Goal: Information Seeking & Learning: Learn about a topic

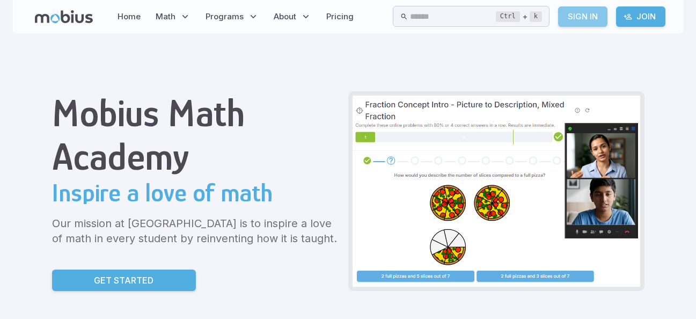
click at [580, 15] on link "Sign In" at bounding box center [582, 16] width 49 height 20
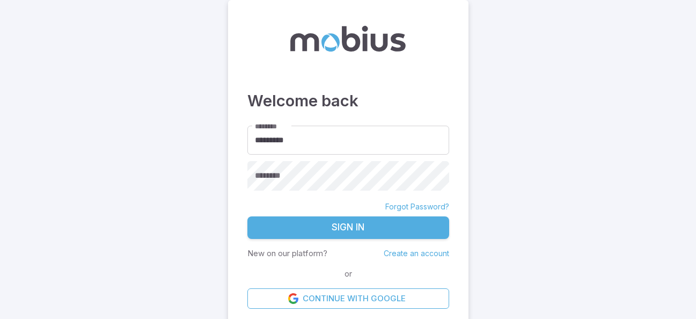
type input "**********"
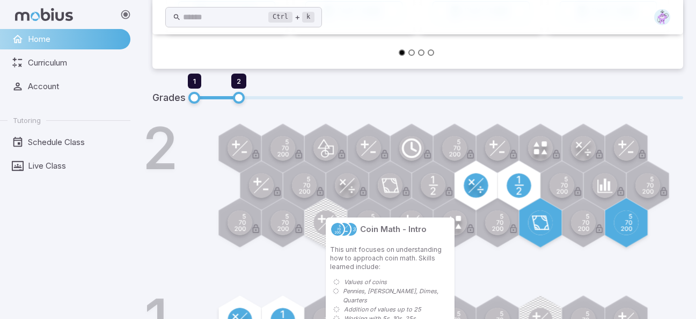
scroll to position [285, 0]
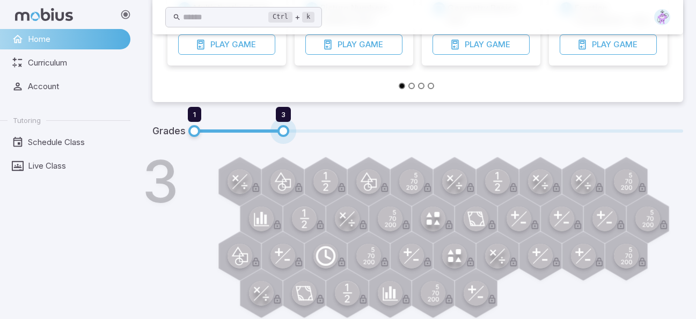
drag, startPoint x: 240, startPoint y: 132, endPoint x: 263, endPoint y: 135, distance: 23.3
click at [269, 137] on span "1 3" at bounding box center [438, 131] width 489 height 14
click at [286, 132] on span "3" at bounding box center [283, 131] width 12 height 12
drag, startPoint x: 286, startPoint y: 132, endPoint x: 266, endPoint y: 130, distance: 20.0
click at [266, 130] on span "1 3" at bounding box center [438, 131] width 489 height 14
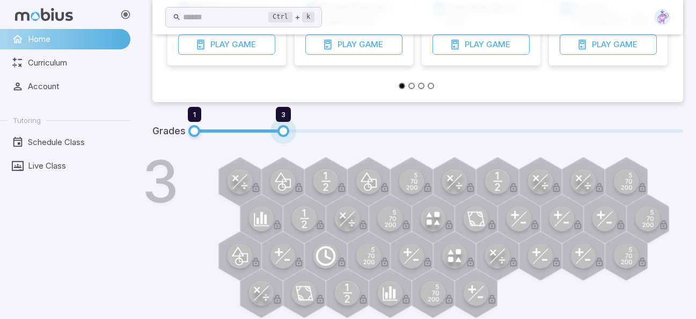
type input "*"
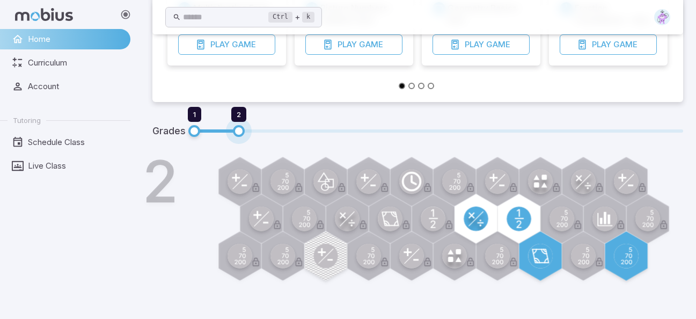
drag, startPoint x: 286, startPoint y: 132, endPoint x: 259, endPoint y: 131, distance: 27.4
click at [259, 131] on span "1 2" at bounding box center [438, 131] width 489 height 14
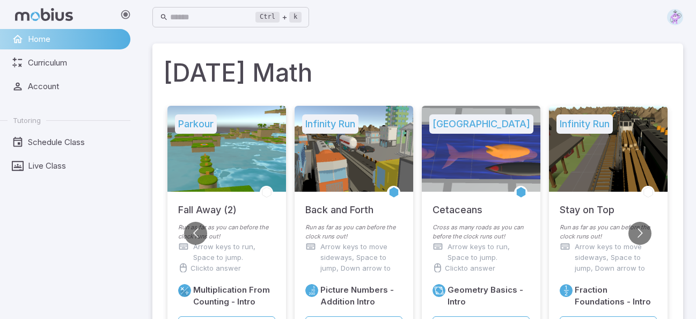
scroll to position [0, 0]
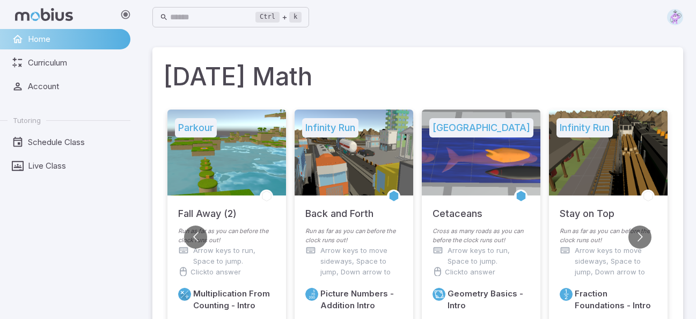
click at [676, 13] on img at bounding box center [675, 17] width 16 height 16
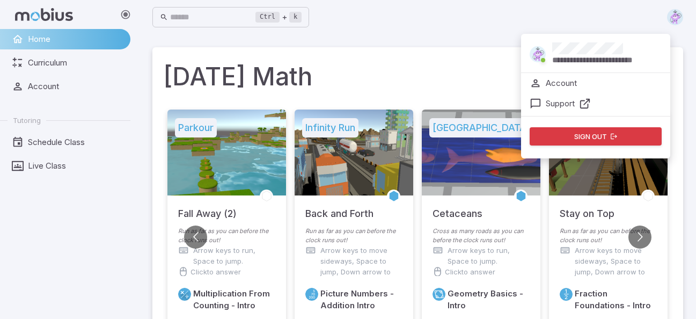
click at [432, 28] on div "**********" at bounding box center [417, 17] width 530 height 24
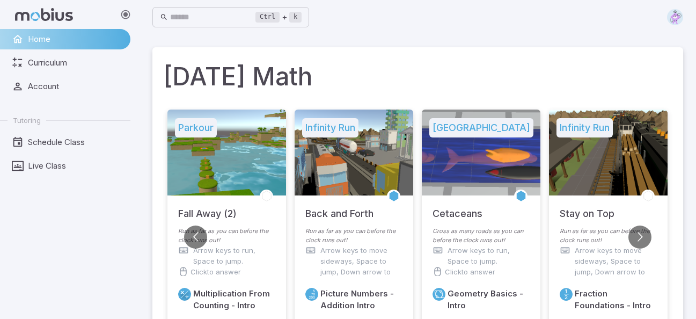
click at [676, 21] on img at bounding box center [675, 17] width 16 height 16
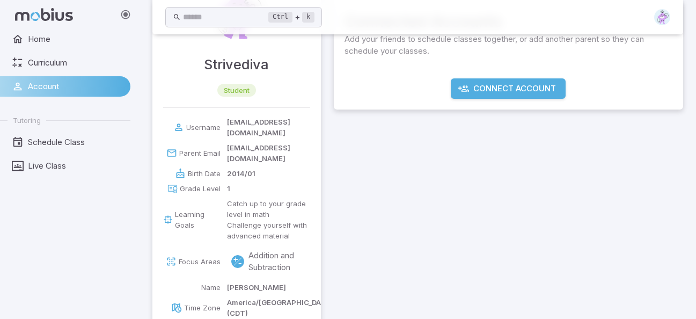
scroll to position [99, 0]
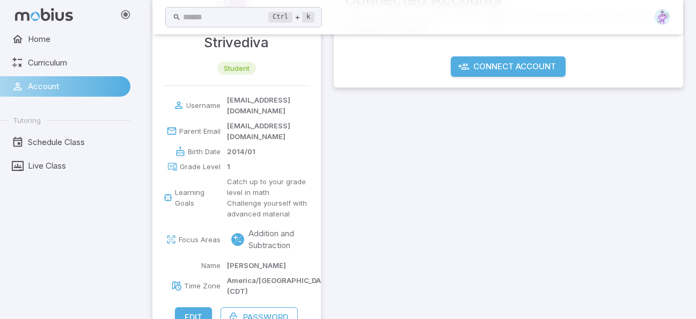
click at [234, 233] on circle at bounding box center [237, 239] width 13 height 13
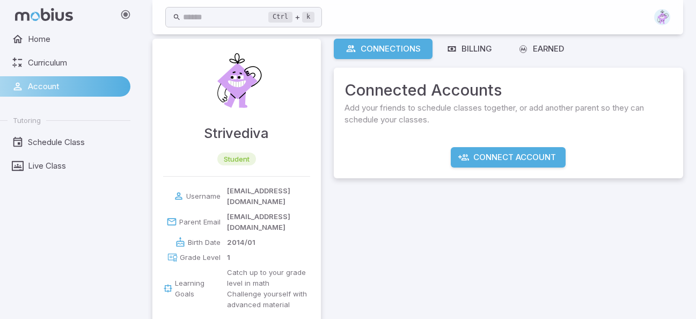
scroll to position [0, 0]
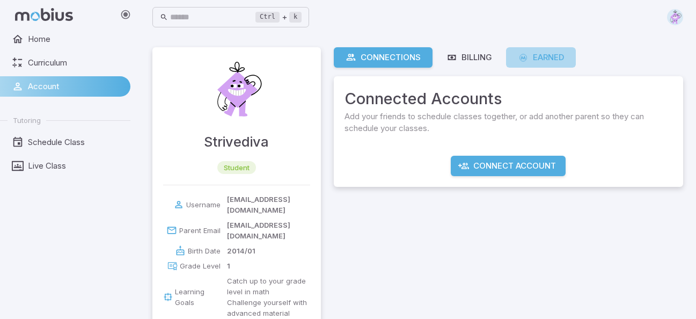
click at [548, 55] on div "Earned" at bounding box center [541, 57] width 47 height 12
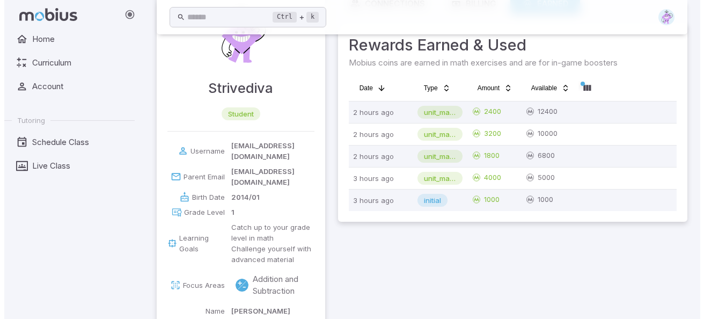
scroll to position [99, 0]
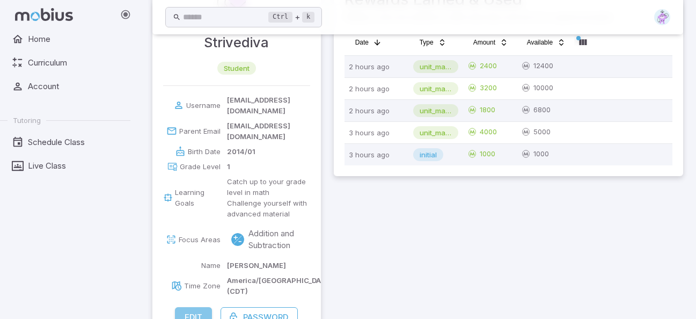
click at [202, 307] on button "Edit" at bounding box center [193, 317] width 37 height 20
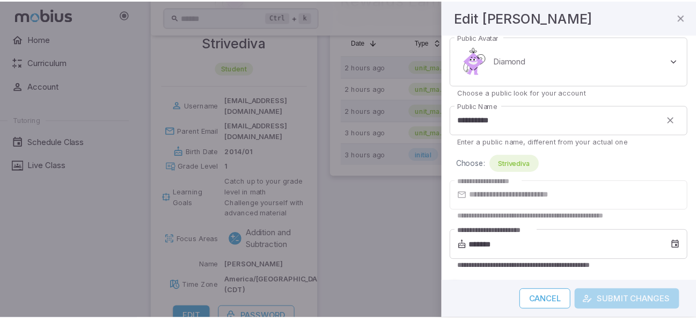
scroll to position [0, 0]
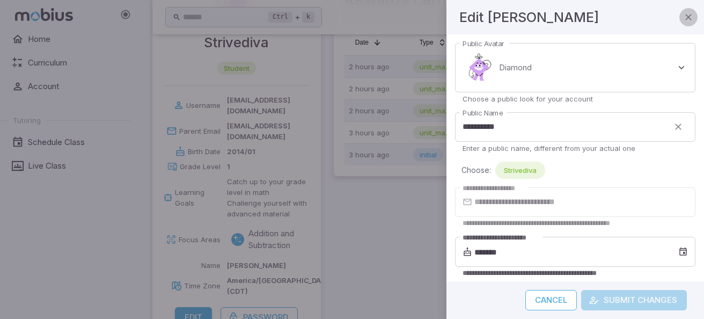
click at [688, 21] on icon "button" at bounding box center [688, 17] width 11 height 11
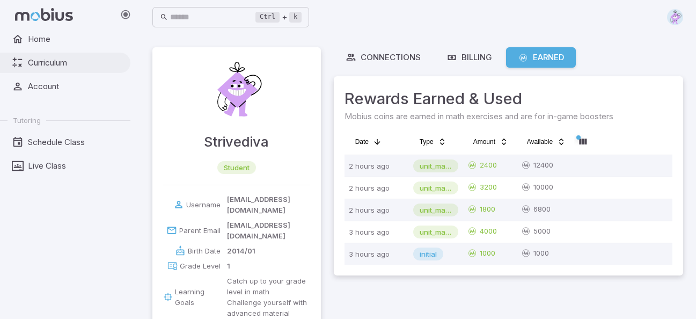
click at [61, 60] on span "Curriculum" at bounding box center [75, 63] width 95 height 12
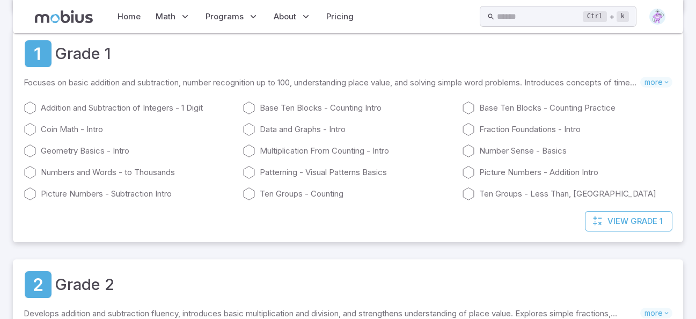
scroll to position [215, 0]
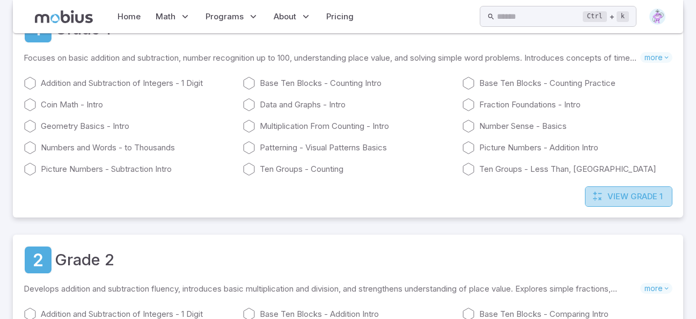
click at [600, 196] on icon at bounding box center [597, 196] width 11 height 11
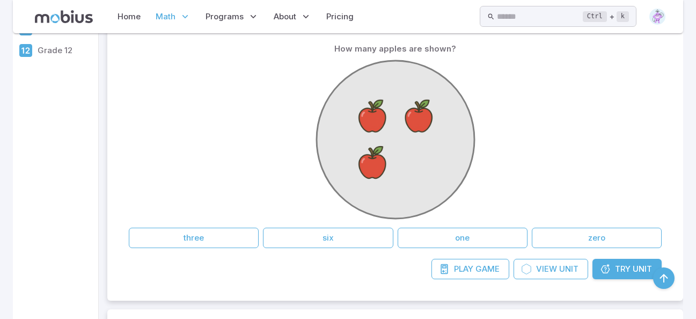
scroll to position [268, 0]
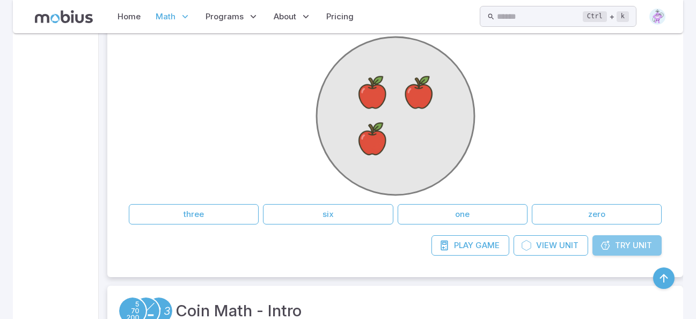
click at [625, 243] on span "Try" at bounding box center [623, 245] width 16 height 12
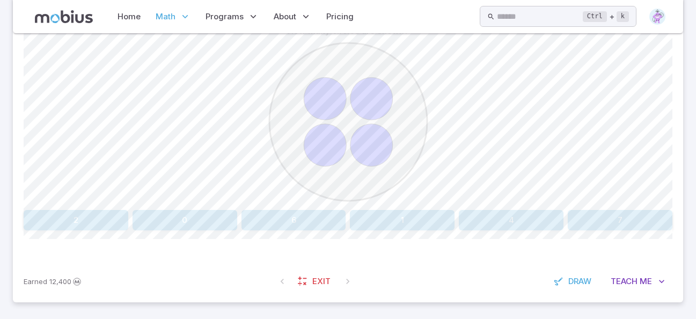
scroll to position [297, 0]
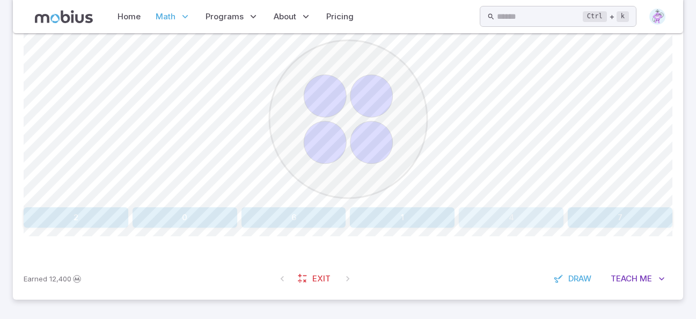
click at [507, 215] on button "4" at bounding box center [511, 217] width 105 height 20
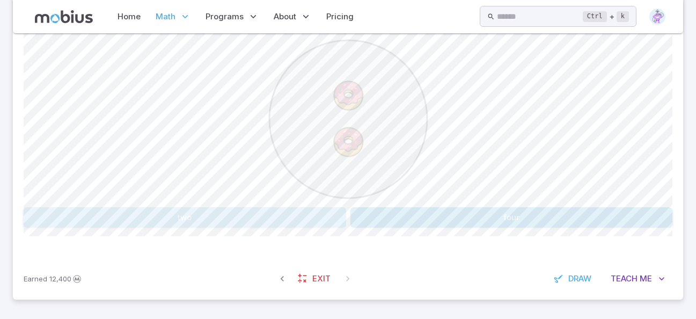
click at [298, 218] on button "two" at bounding box center [185, 217] width 322 height 20
click at [85, 217] on button "five" at bounding box center [76, 217] width 105 height 20
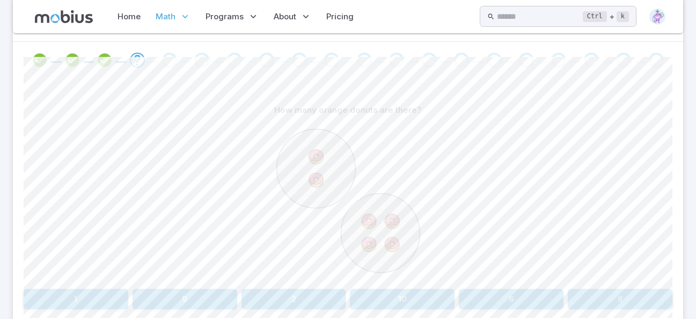
scroll to position [243, 0]
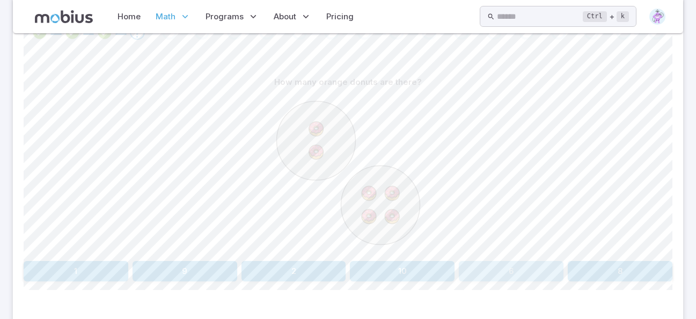
click at [499, 272] on button "6" at bounding box center [511, 271] width 105 height 20
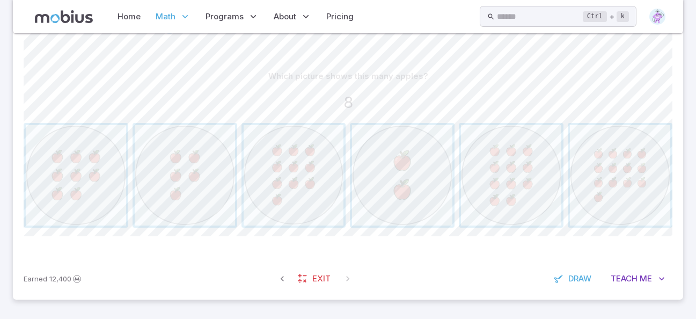
scroll to position [195, 0]
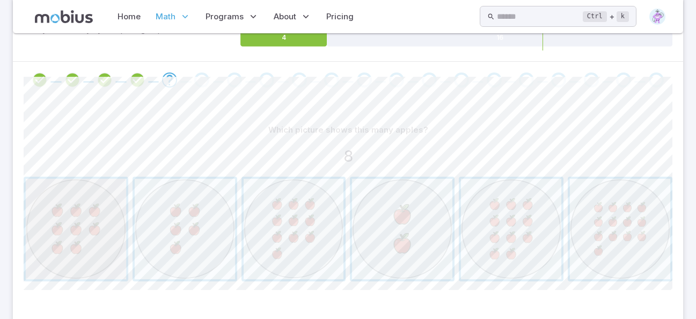
click at [78, 254] on span "button" at bounding box center [76, 229] width 100 height 100
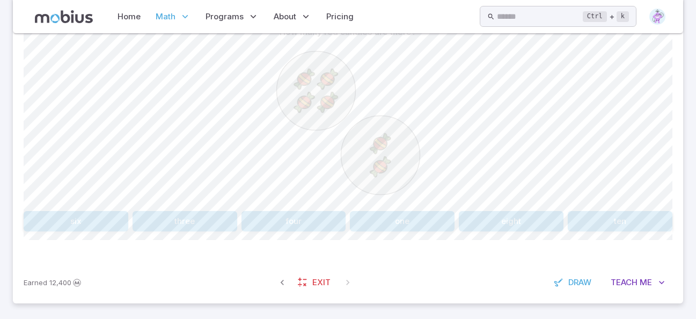
scroll to position [297, 0]
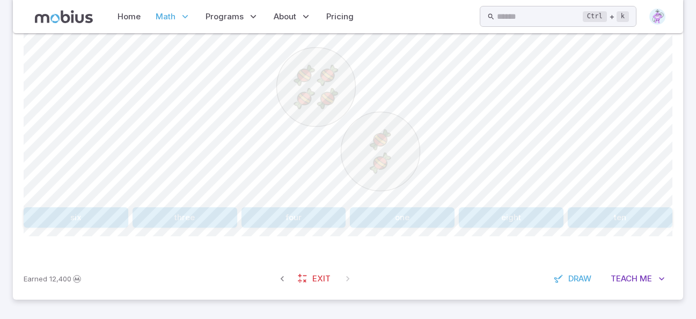
click at [94, 219] on button "six" at bounding box center [76, 217] width 105 height 20
click at [509, 212] on button "nine" at bounding box center [511, 217] width 105 height 20
click at [500, 218] on button "8 + 1" at bounding box center [511, 217] width 105 height 20
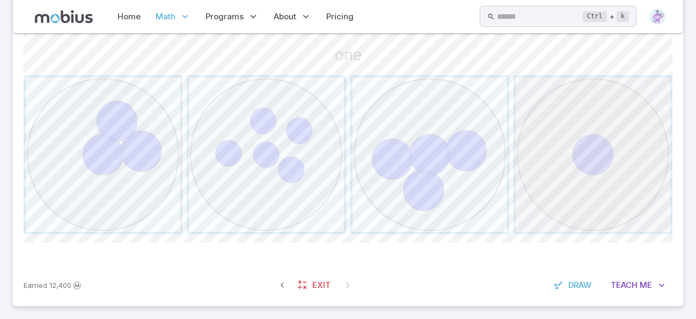
click at [600, 167] on span "button" at bounding box center [592, 154] width 154 height 154
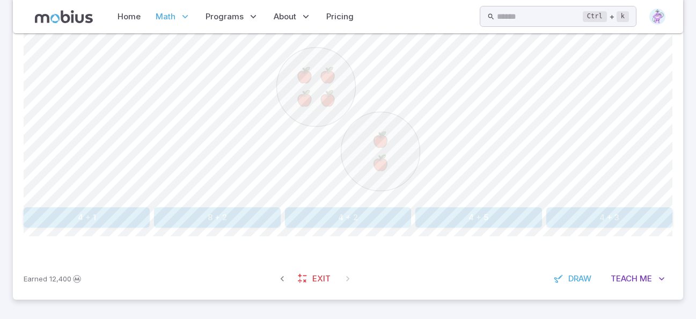
click at [343, 216] on button "4 + 2" at bounding box center [348, 217] width 126 height 20
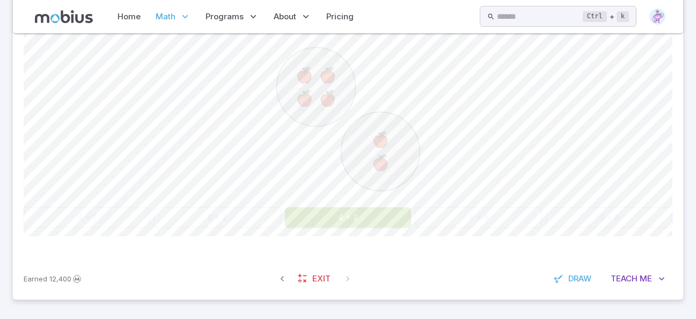
scroll to position [249, 0]
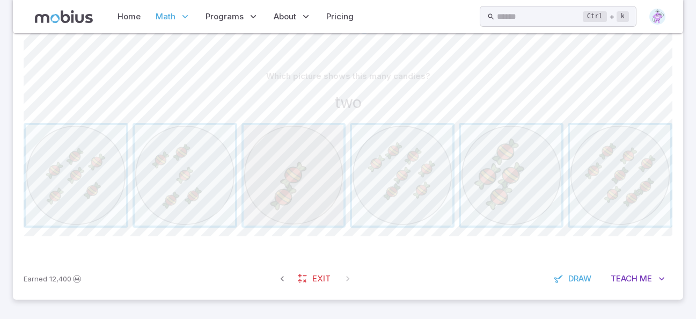
click at [296, 215] on span "button" at bounding box center [294, 175] width 100 height 100
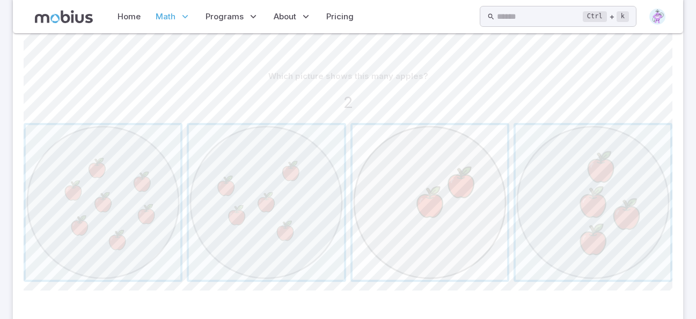
click at [399, 225] on span "button" at bounding box center [429, 202] width 154 height 154
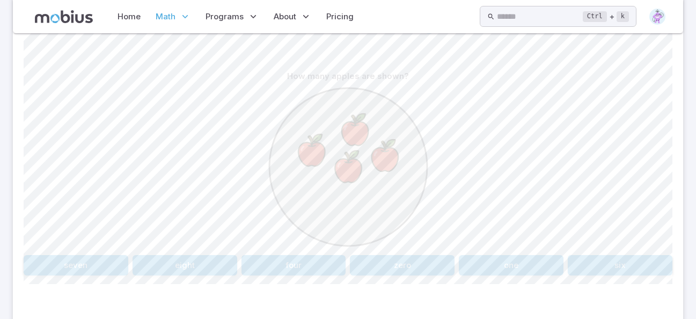
click at [299, 270] on button "four" at bounding box center [293, 265] width 105 height 20
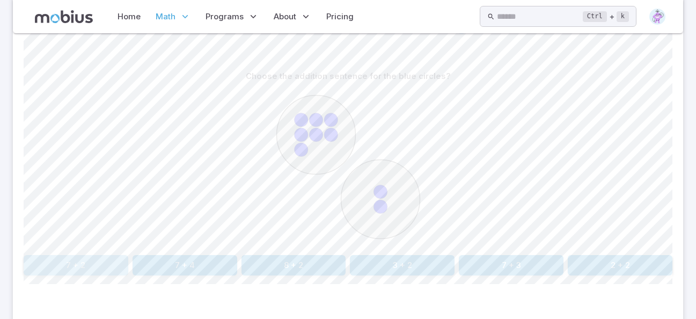
click at [86, 262] on button "7 + 2" at bounding box center [76, 265] width 105 height 20
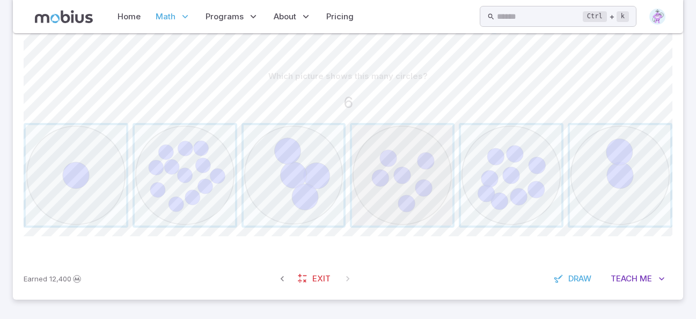
click at [429, 174] on span "button" at bounding box center [402, 175] width 100 height 100
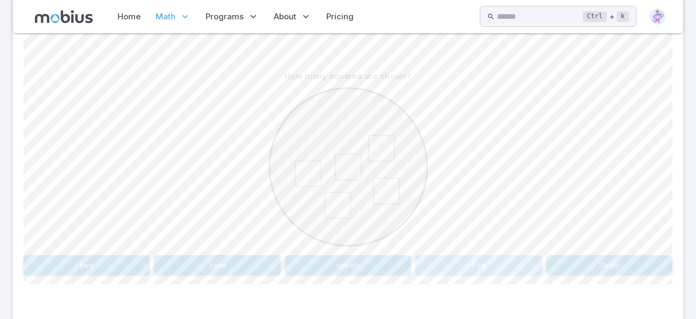
click at [486, 258] on button "five" at bounding box center [478, 265] width 126 height 20
click at [284, 265] on button "7 + 2" at bounding box center [293, 265] width 105 height 20
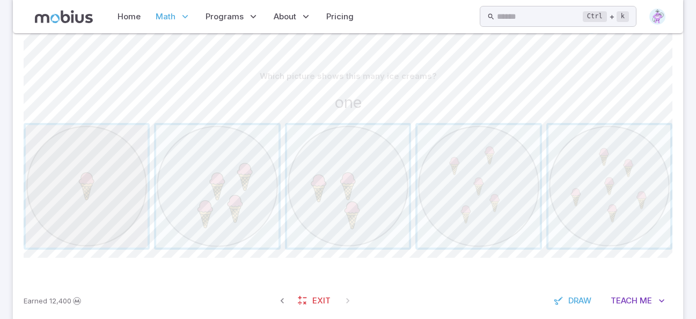
click at [110, 219] on span "button" at bounding box center [87, 186] width 122 height 122
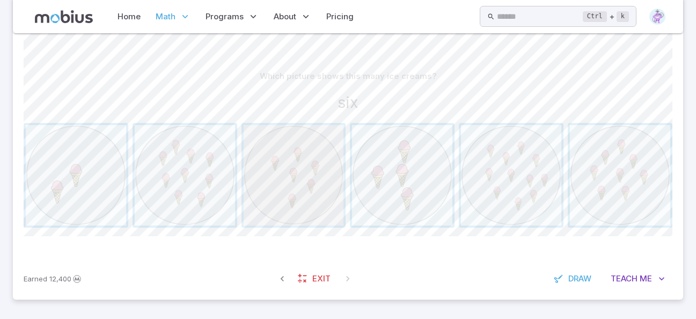
click at [299, 201] on span "button" at bounding box center [294, 175] width 100 height 100
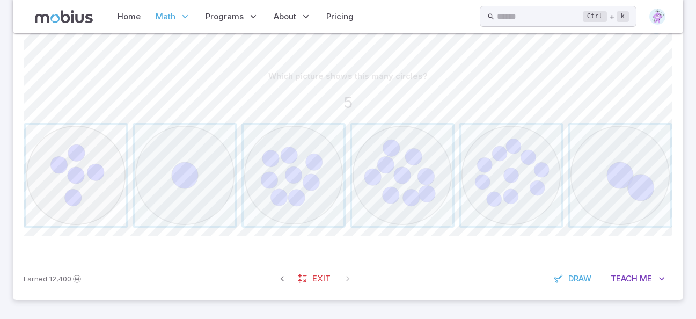
click at [68, 190] on span "button" at bounding box center [76, 175] width 100 height 100
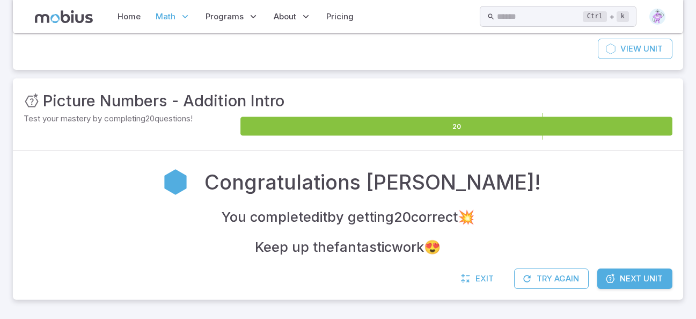
scroll to position [106, 0]
click at [638, 277] on span "Next Unit" at bounding box center [641, 278] width 43 height 12
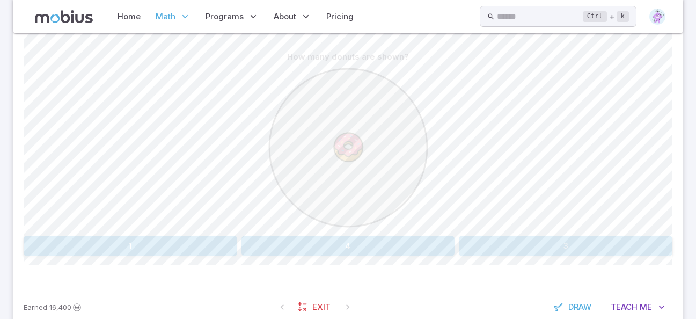
scroll to position [297, 0]
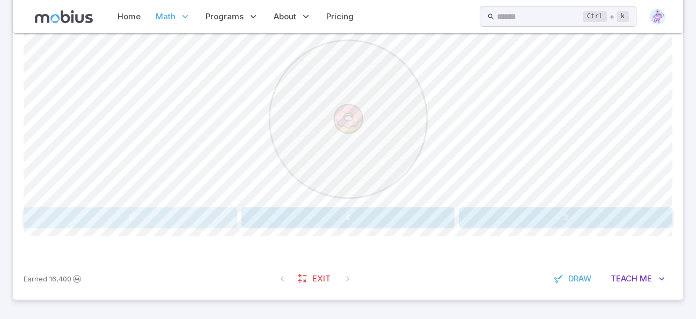
click at [134, 218] on button "1" at bounding box center [130, 217] width 213 height 20
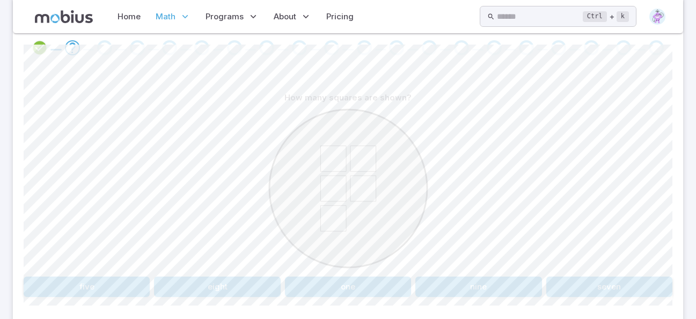
scroll to position [243, 0]
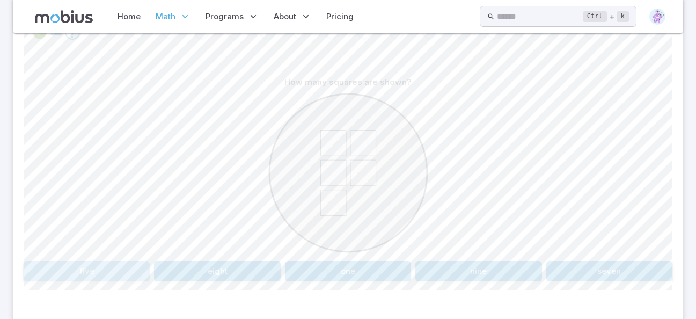
click at [118, 273] on button "five" at bounding box center [87, 271] width 126 height 20
click at [86, 273] on button "9" at bounding box center [76, 271] width 105 height 20
click at [294, 267] on button "six" at bounding box center [293, 271] width 105 height 20
click at [319, 268] on button "nine" at bounding box center [293, 271] width 105 height 20
click at [469, 267] on button "two" at bounding box center [478, 271] width 126 height 20
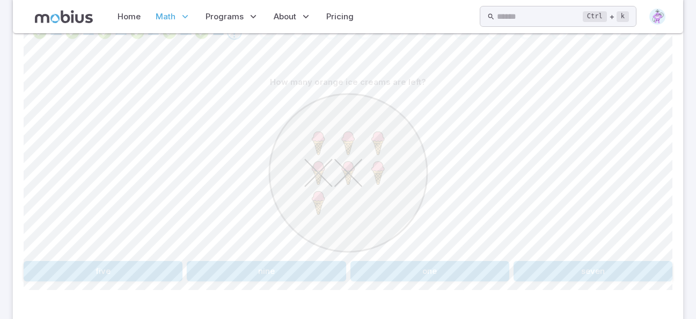
click at [153, 270] on button "five" at bounding box center [103, 271] width 159 height 20
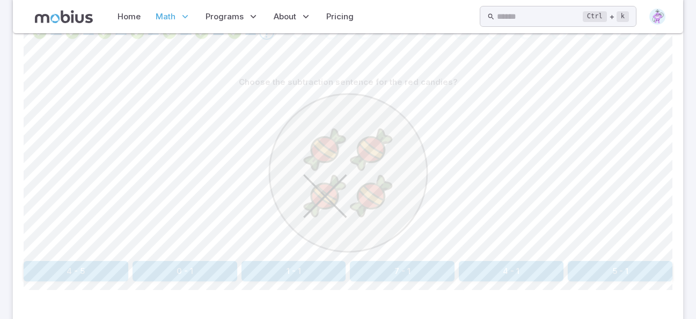
scroll to position [243, 0]
click at [521, 270] on button "4 - 1" at bounding box center [511, 271] width 105 height 20
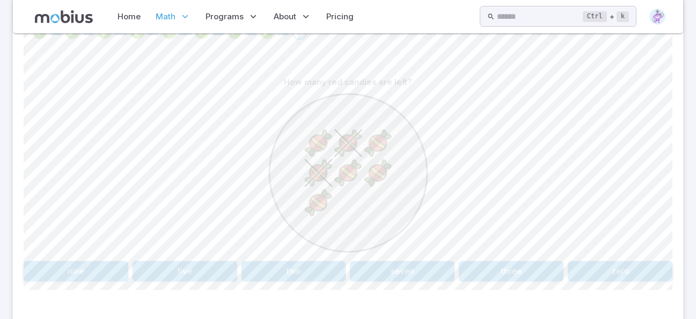
click at [196, 267] on button "five" at bounding box center [184, 271] width 105 height 20
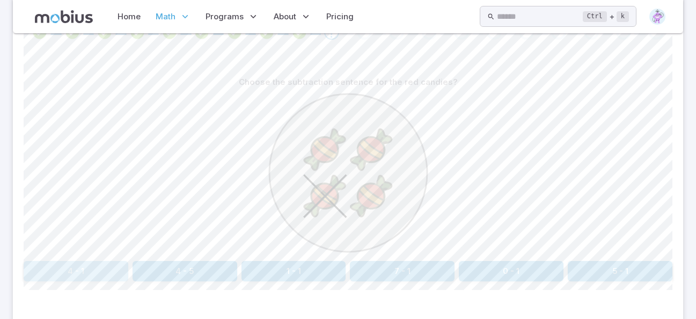
click at [84, 266] on button "4 - 1" at bounding box center [76, 271] width 105 height 20
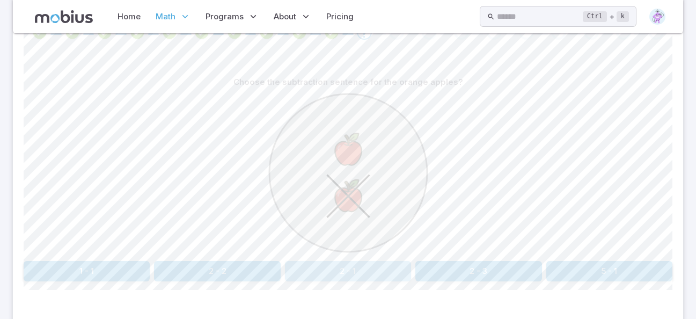
click at [335, 274] on button "2 - 1" at bounding box center [348, 271] width 126 height 20
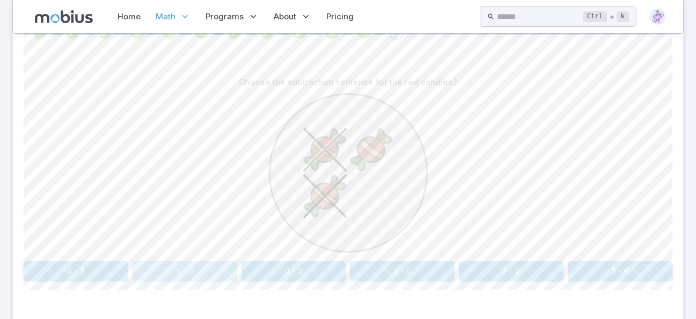
click at [196, 270] on button "3 - 2" at bounding box center [184, 271] width 105 height 20
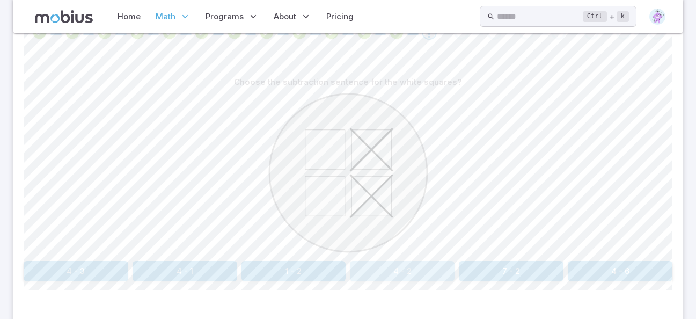
click at [408, 270] on button "4 - 2" at bounding box center [402, 271] width 105 height 20
click at [526, 269] on button "6 - 3" at bounding box center [511, 271] width 105 height 20
click at [622, 269] on button "3 + 6" at bounding box center [619, 271] width 105 height 20
click at [93, 263] on button "four" at bounding box center [76, 271] width 105 height 20
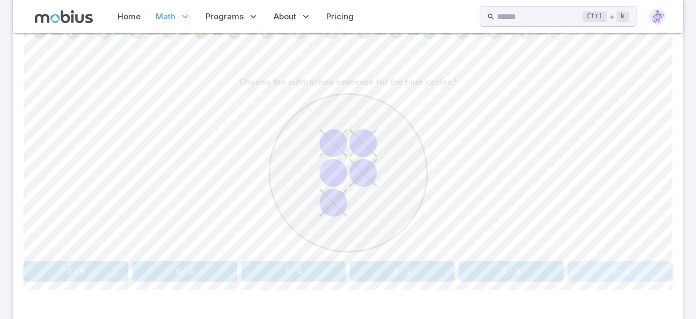
click at [616, 272] on button "5 - 4" at bounding box center [619, 271] width 105 height 20
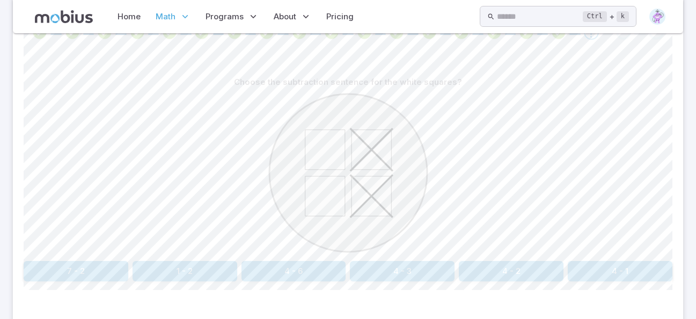
click at [525, 268] on button "4 - 2" at bounding box center [511, 271] width 105 height 20
click at [617, 271] on button "1 + 8" at bounding box center [619, 271] width 105 height 20
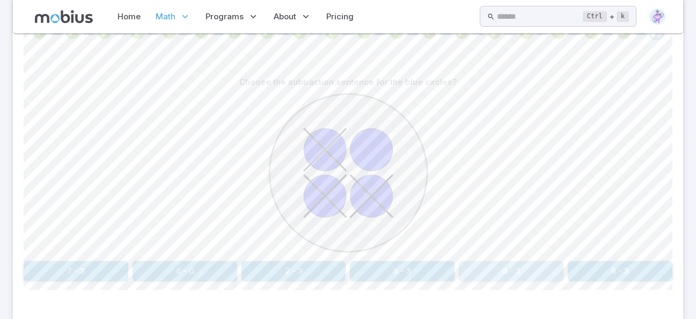
click at [526, 270] on button "4 - 3" at bounding box center [511, 271] width 105 height 20
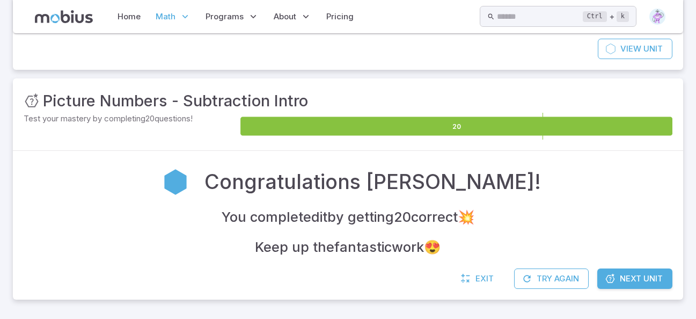
scroll to position [106, 0]
click at [633, 275] on span "Next Unit" at bounding box center [641, 278] width 43 height 12
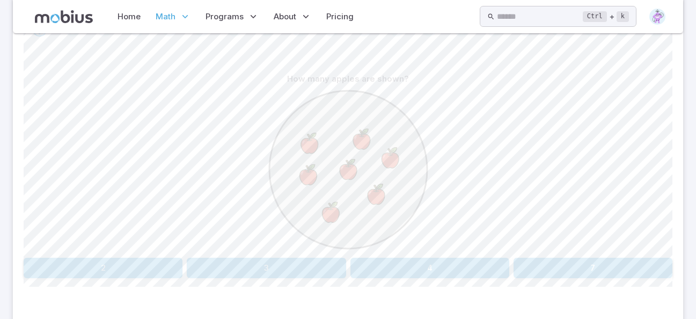
scroll to position [297, 0]
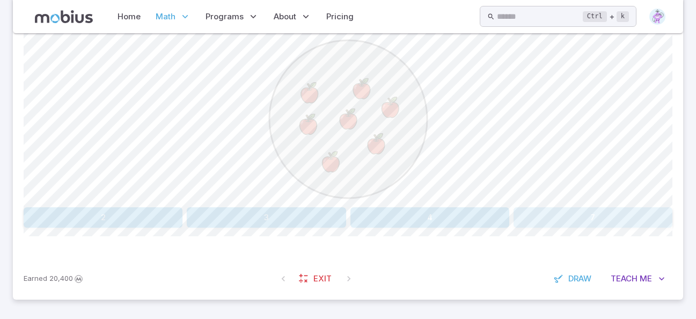
click at [581, 211] on button "7" at bounding box center [592, 217] width 159 height 20
click at [408, 217] on button "9" at bounding box center [402, 217] width 105 height 20
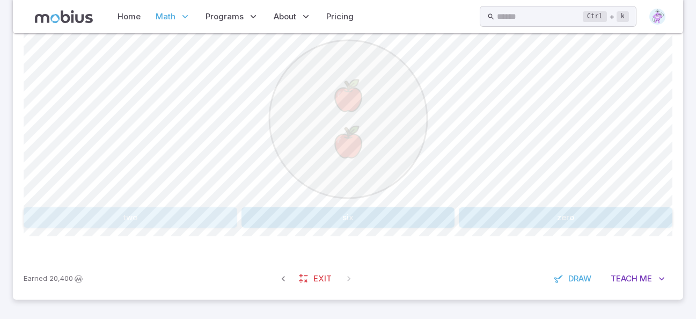
click at [168, 213] on button "two" at bounding box center [130, 217] width 213 height 20
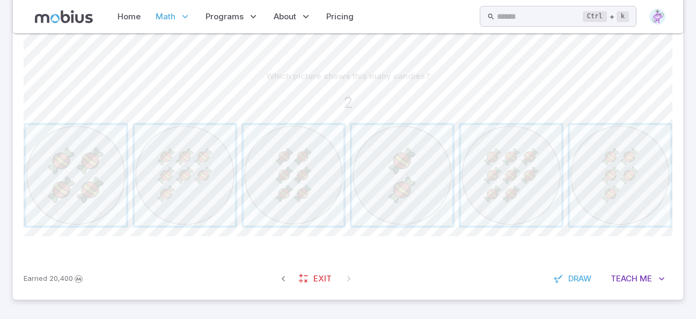
scroll to position [249, 0]
click at [385, 196] on span "button" at bounding box center [402, 175] width 100 height 100
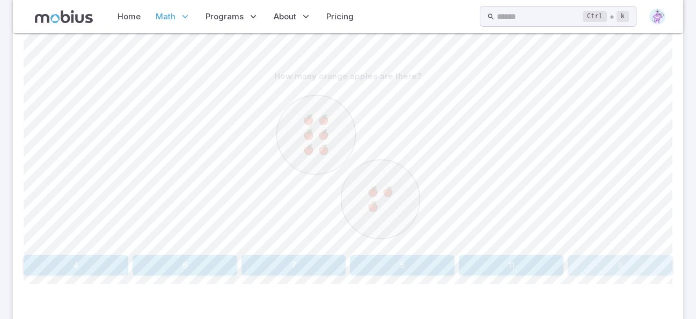
click at [640, 266] on button "9" at bounding box center [619, 265] width 105 height 20
click at [503, 265] on button "12" at bounding box center [511, 265] width 105 height 20
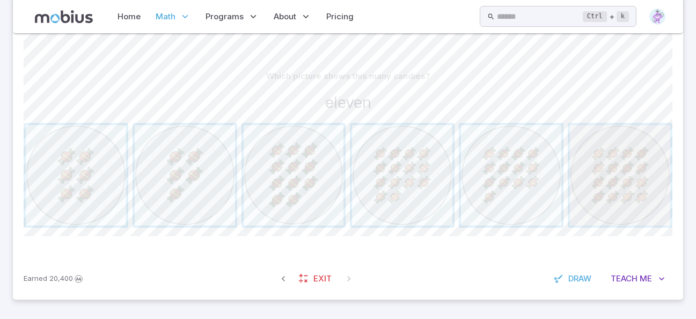
click at [575, 189] on span "button" at bounding box center [620, 175] width 100 height 100
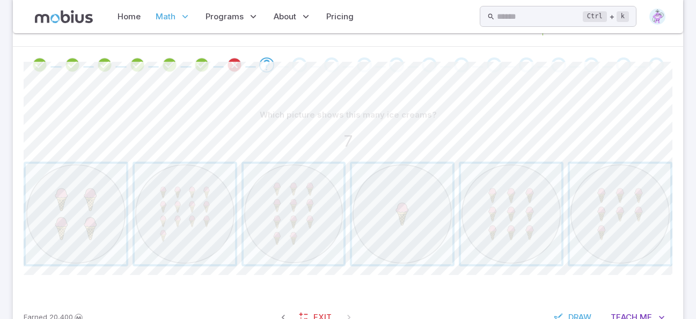
scroll to position [195, 0]
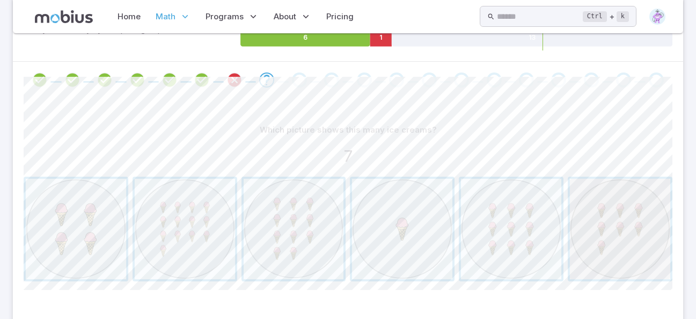
click at [609, 250] on span "button" at bounding box center [620, 229] width 100 height 100
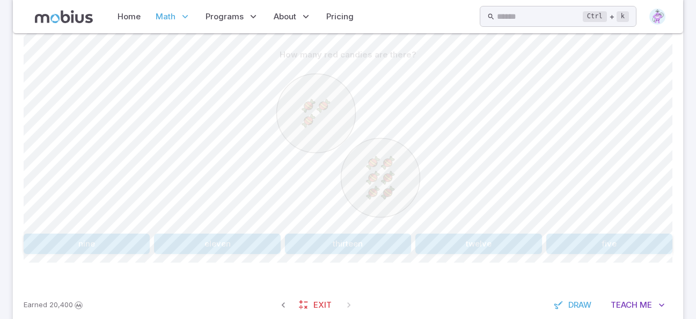
scroll to position [297, 0]
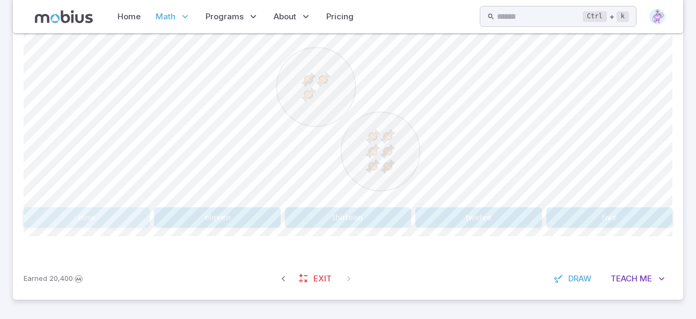
click at [77, 218] on button "nine" at bounding box center [87, 217] width 126 height 20
click at [403, 219] on button "5 + 7" at bounding box center [402, 217] width 105 height 20
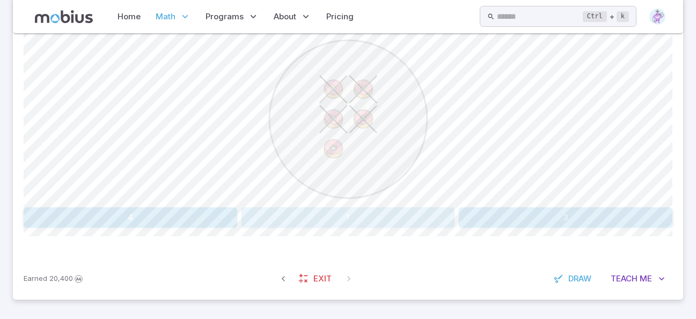
click at [353, 219] on button "1" at bounding box center [347, 217] width 213 height 20
drag, startPoint x: 332, startPoint y: 122, endPoint x: 348, endPoint y: 143, distance: 26.5
click at [348, 143] on g at bounding box center [348, 106] width 126 height 126
drag, startPoint x: 331, startPoint y: 123, endPoint x: 343, endPoint y: 126, distance: 12.2
click at [343, 126] on image at bounding box center [329, 124] width 35 height 35
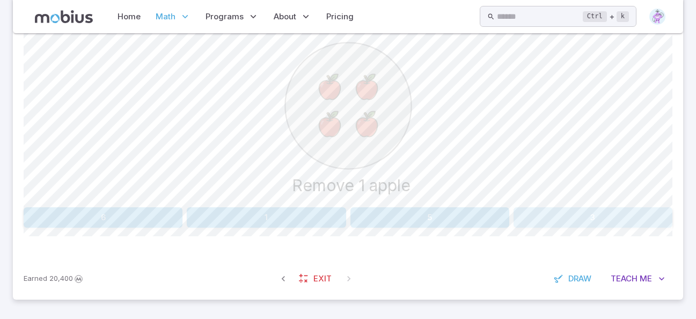
click at [619, 211] on button "3" at bounding box center [592, 217] width 159 height 20
click at [365, 215] on button "one" at bounding box center [347, 217] width 213 height 20
click at [297, 216] on button "5 - 3" at bounding box center [293, 217] width 105 height 20
click at [237, 219] on button "4" at bounding box center [217, 217] width 126 height 20
click at [587, 213] on button "one" at bounding box center [592, 217] width 159 height 20
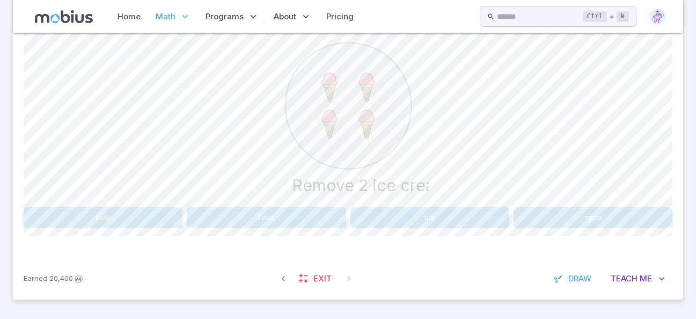
click at [156, 218] on button "two" at bounding box center [103, 217] width 159 height 20
click at [478, 210] on button "6 - 1" at bounding box center [478, 217] width 126 height 20
click at [570, 213] on button "one" at bounding box center [592, 217] width 159 height 20
click at [359, 215] on button "2 - 1" at bounding box center [348, 217] width 126 height 20
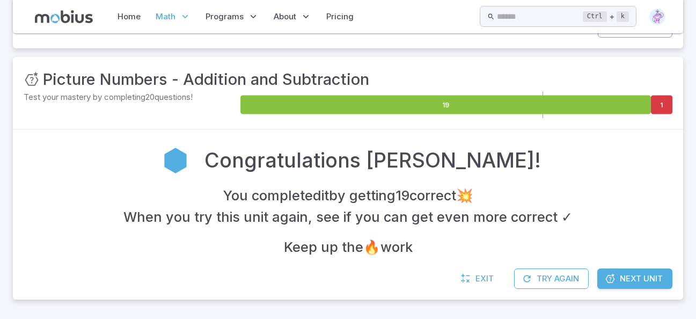
scroll to position [128, 0]
click at [636, 277] on span "Next Unit" at bounding box center [641, 278] width 43 height 12
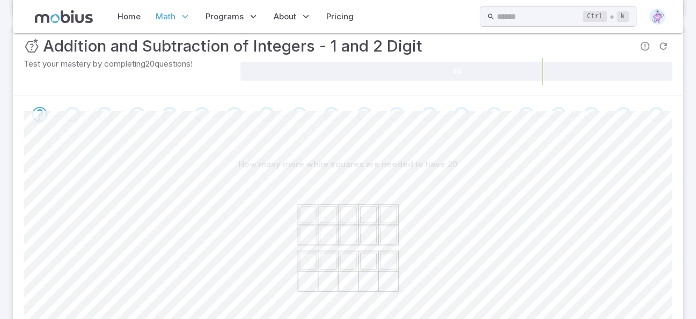
scroll to position [215, 0]
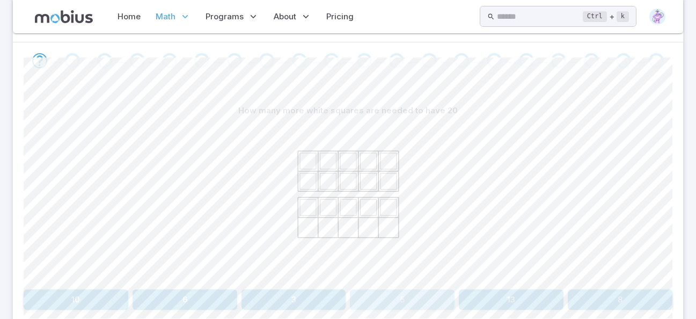
click at [408, 299] on button "5" at bounding box center [402, 299] width 105 height 20
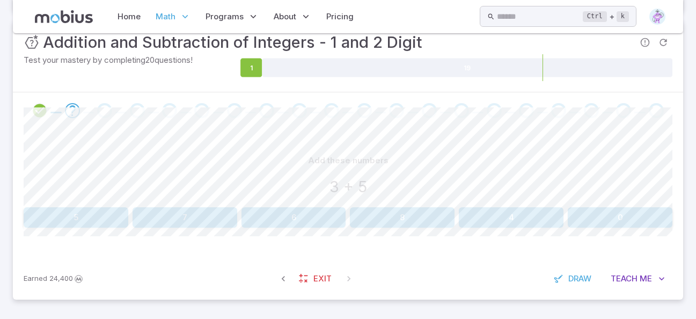
scroll to position [165, 0]
click at [399, 218] on button "8" at bounding box center [402, 217] width 105 height 20
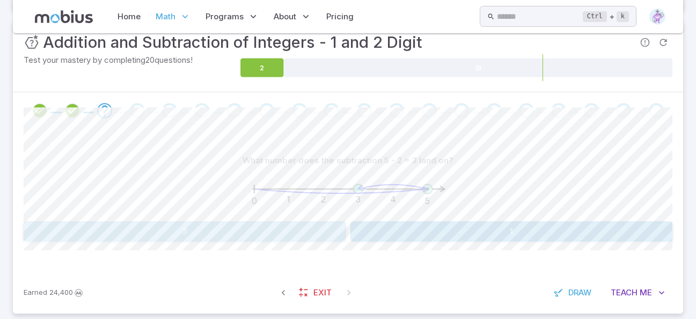
click at [294, 231] on button "3" at bounding box center [185, 231] width 322 height 20
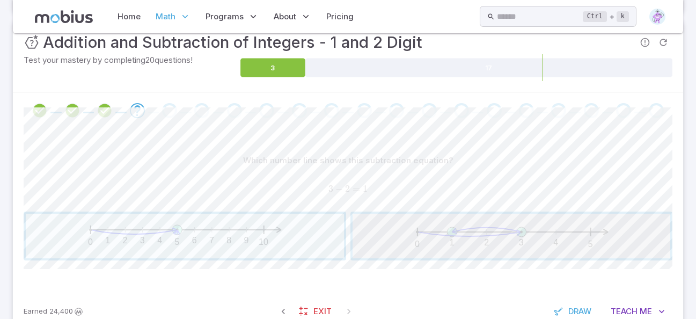
click at [432, 245] on span "button" at bounding box center [511, 235] width 318 height 45
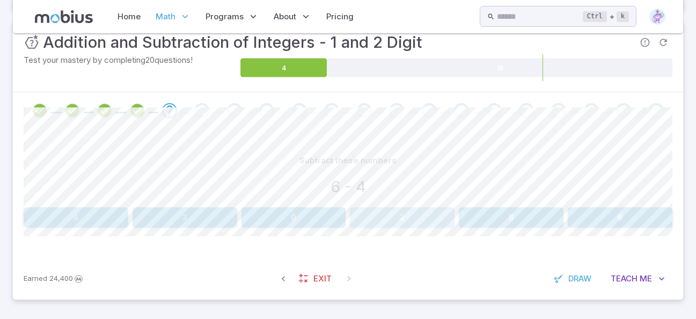
click at [397, 218] on button "2" at bounding box center [402, 217] width 105 height 20
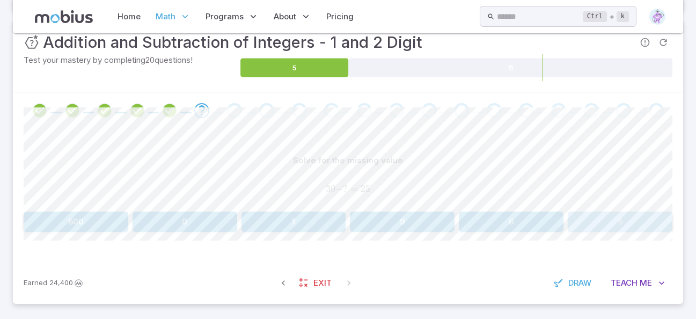
click at [628, 217] on button "5" at bounding box center [619, 221] width 105 height 20
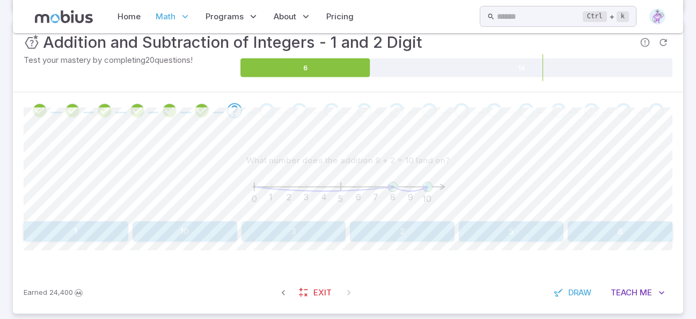
click at [170, 232] on button "10" at bounding box center [184, 231] width 105 height 20
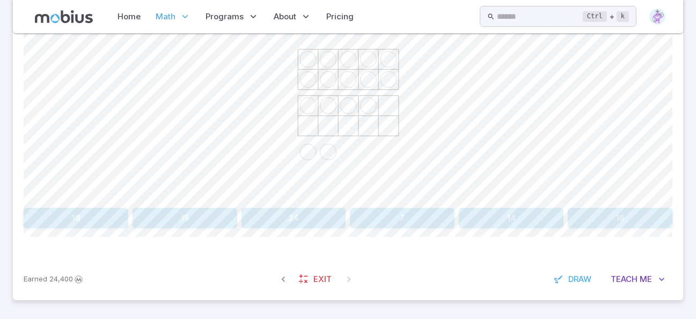
scroll to position [297, 0]
click at [588, 216] on button "16" at bounding box center [619, 217] width 105 height 20
click at [406, 215] on button "34 - 12" at bounding box center [402, 217] width 105 height 20
click at [101, 213] on button "12" at bounding box center [76, 217] width 105 height 20
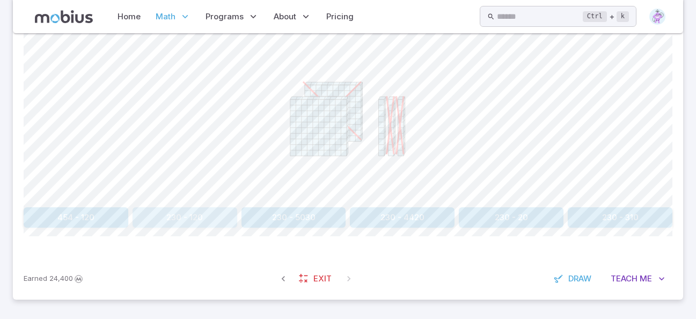
click at [208, 217] on button "230 - 120" at bounding box center [184, 217] width 105 height 20
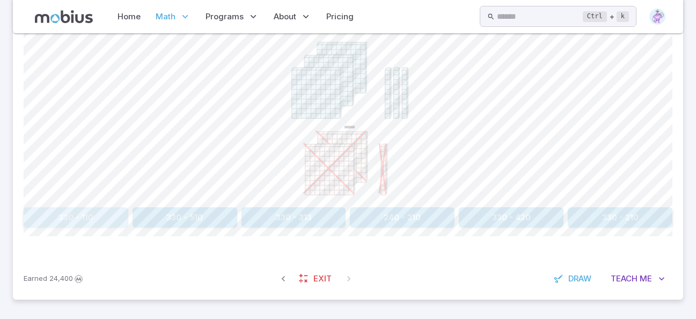
click at [113, 218] on button "330 - 110" at bounding box center [76, 217] width 105 height 20
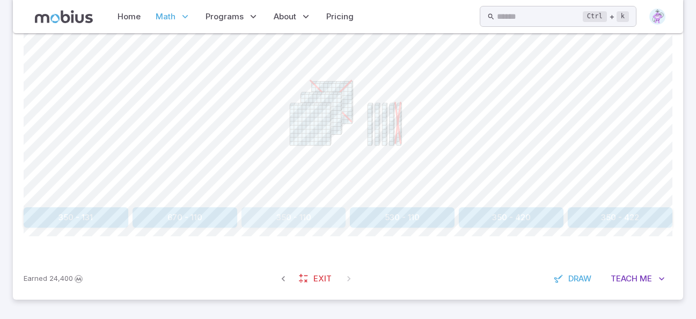
click at [291, 211] on button "350 - 110" at bounding box center [293, 217] width 105 height 20
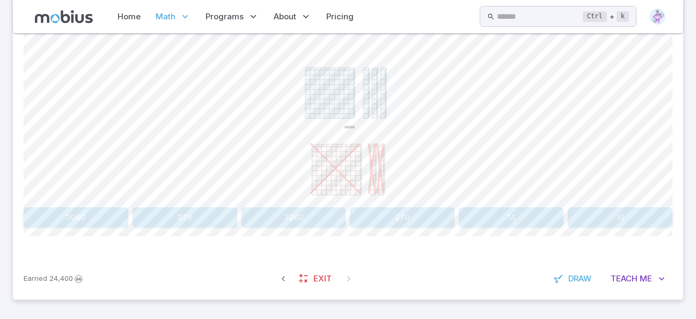
click at [588, 216] on button "10" at bounding box center [619, 217] width 105 height 20
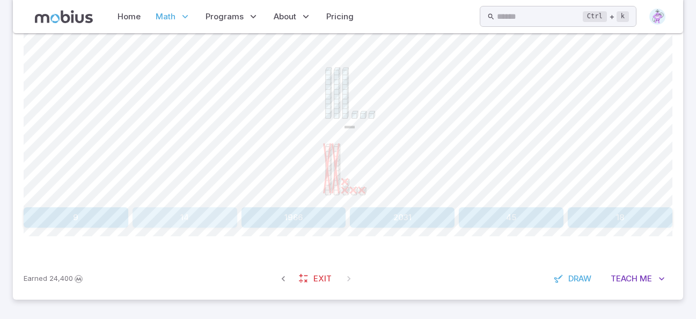
click at [187, 217] on button "14" at bounding box center [184, 217] width 105 height 20
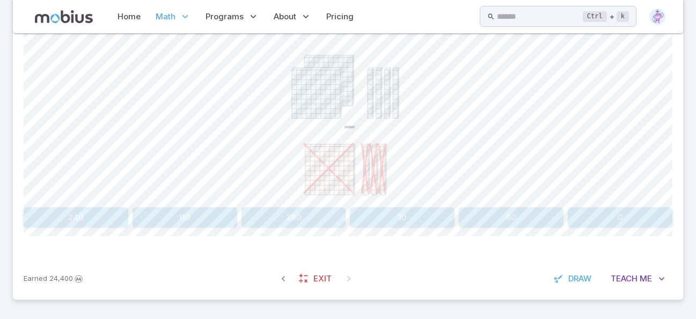
click at [118, 215] on button "240" at bounding box center [76, 217] width 105 height 20
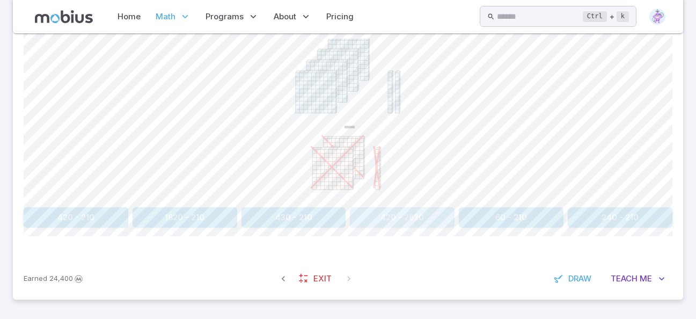
click at [424, 213] on button "420 - 2620" at bounding box center [402, 217] width 105 height 20
click at [292, 215] on button "310 - 3213" at bounding box center [293, 217] width 105 height 20
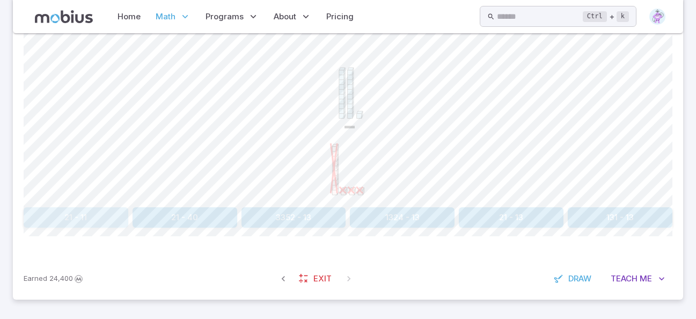
click at [82, 218] on button "21 - 11" at bounding box center [76, 217] width 105 height 20
click at [620, 223] on button "953" at bounding box center [619, 217] width 105 height 20
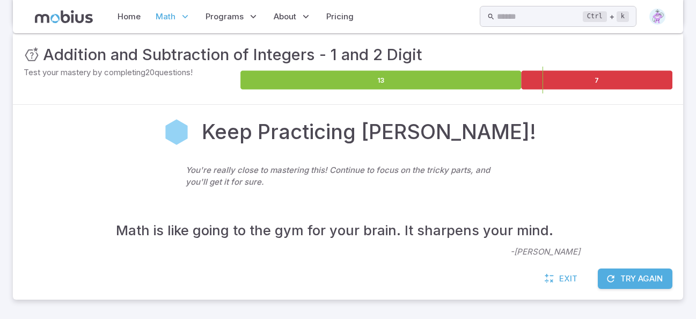
scroll to position [141, 0]
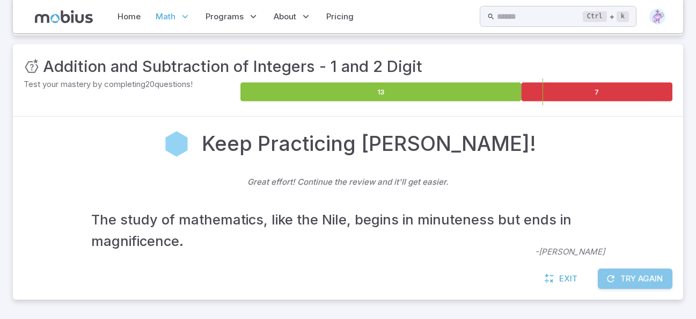
click at [622, 275] on button "Try Again" at bounding box center [635, 278] width 75 height 20
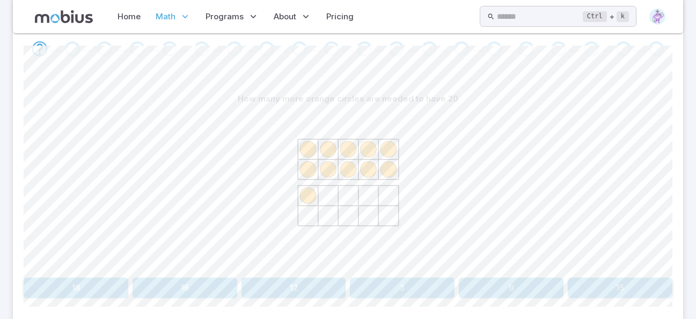
scroll to position [297, 0]
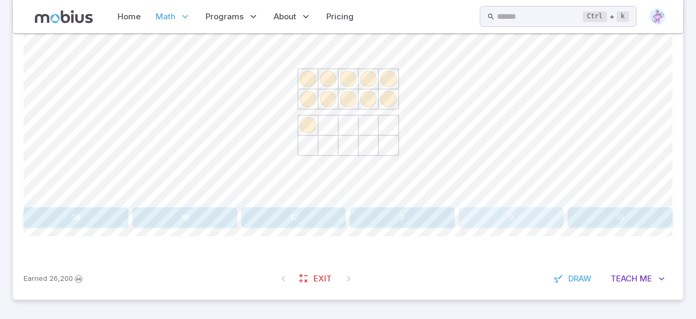
click at [518, 218] on button "9" at bounding box center [511, 217] width 105 height 20
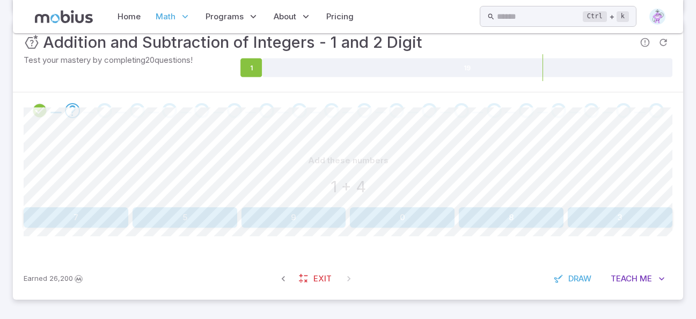
scroll to position [165, 0]
click at [200, 222] on button "5" at bounding box center [184, 217] width 105 height 20
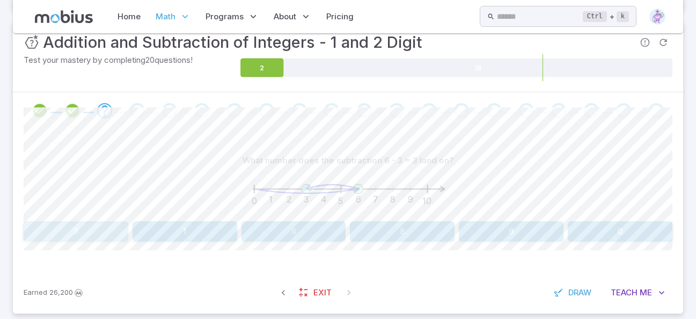
click at [92, 232] on button "3" at bounding box center [76, 231] width 105 height 20
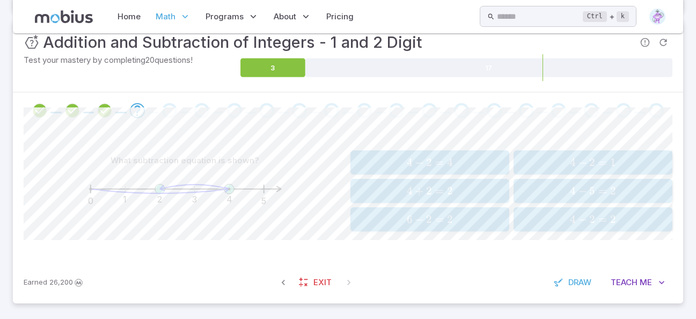
click at [422, 163] on span "−" at bounding box center [419, 162] width 9 height 13
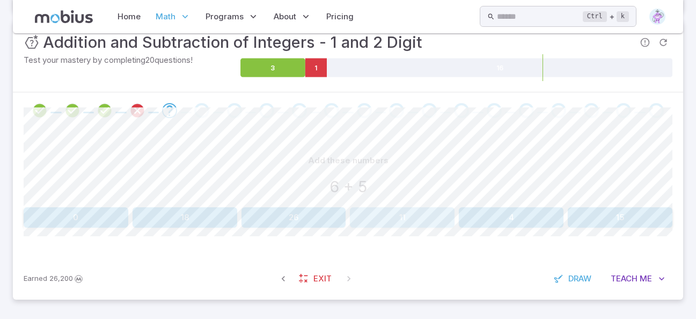
click at [414, 217] on button "11" at bounding box center [402, 217] width 105 height 20
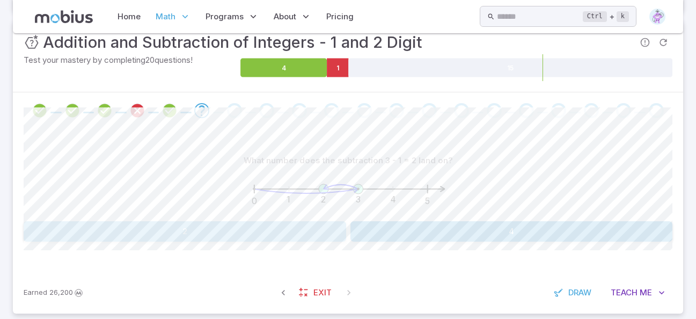
click at [316, 224] on button "2" at bounding box center [185, 231] width 322 height 20
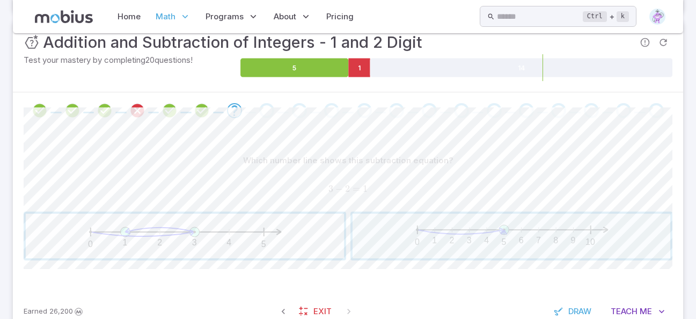
click at [292, 242] on span "button" at bounding box center [185, 235] width 318 height 45
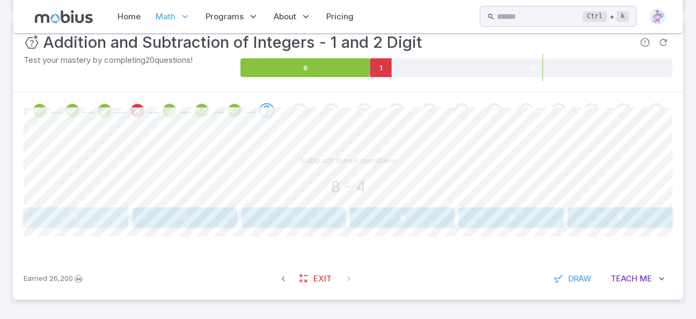
click at [105, 220] on button "4" at bounding box center [76, 217] width 105 height 20
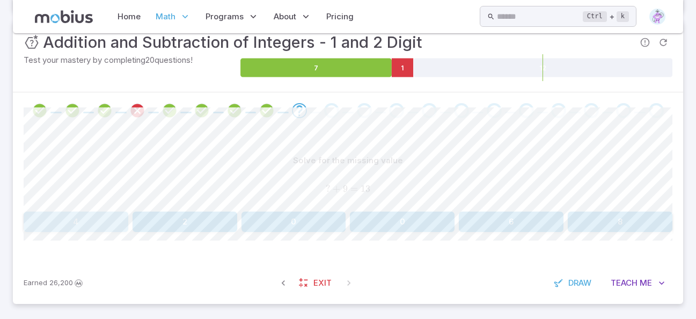
click at [90, 220] on button "4" at bounding box center [76, 221] width 105 height 20
click at [175, 226] on button "10" at bounding box center [184, 221] width 105 height 20
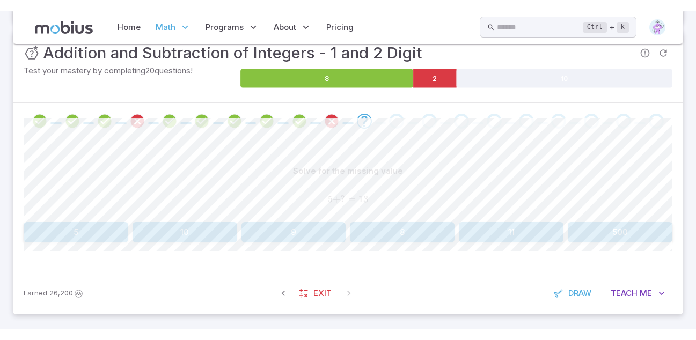
scroll to position [148, 0]
